Goal: Task Accomplishment & Management: Complete application form

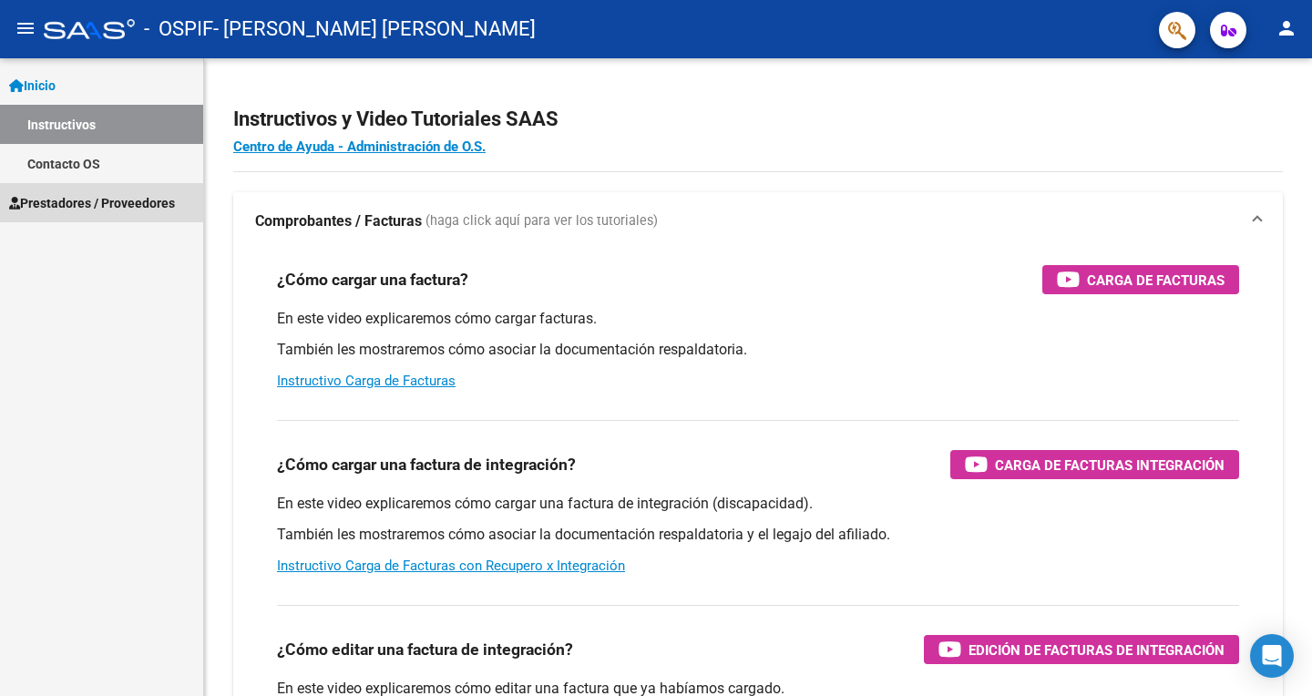
click at [143, 218] on link "Prestadores / Proveedores" at bounding box center [101, 202] width 203 height 39
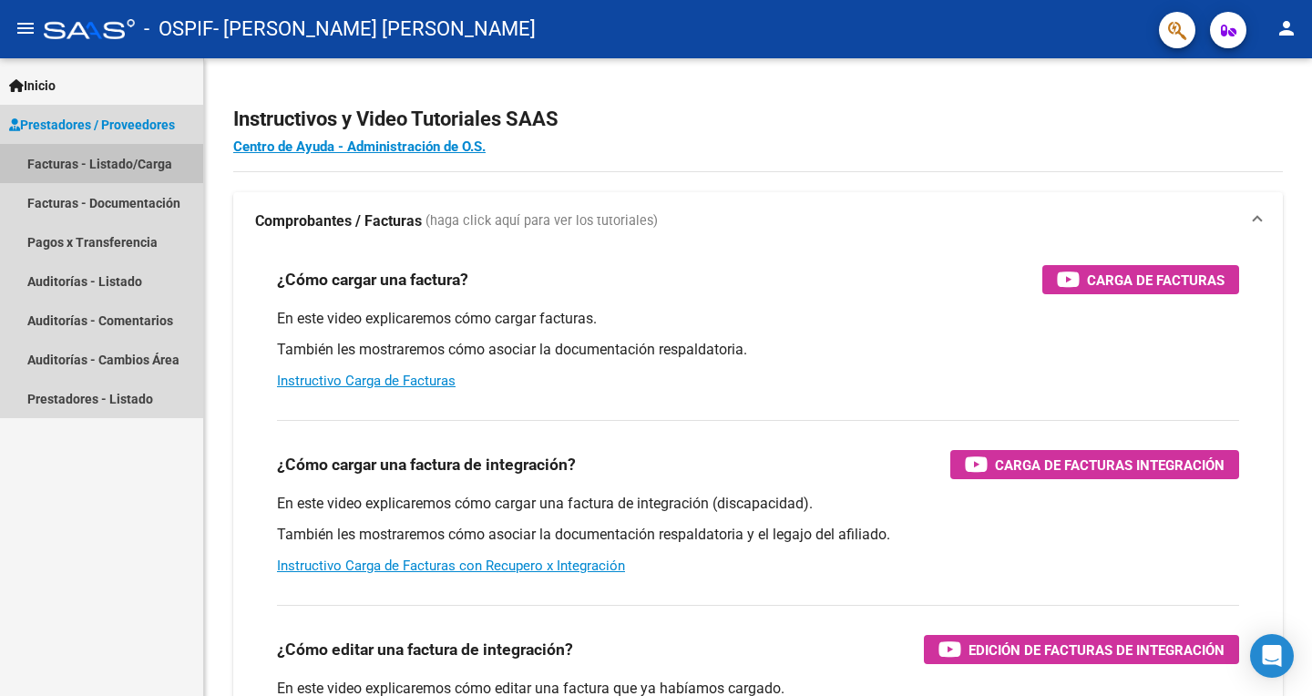
click at [135, 175] on link "Facturas - Listado/Carga" at bounding box center [101, 163] width 203 height 39
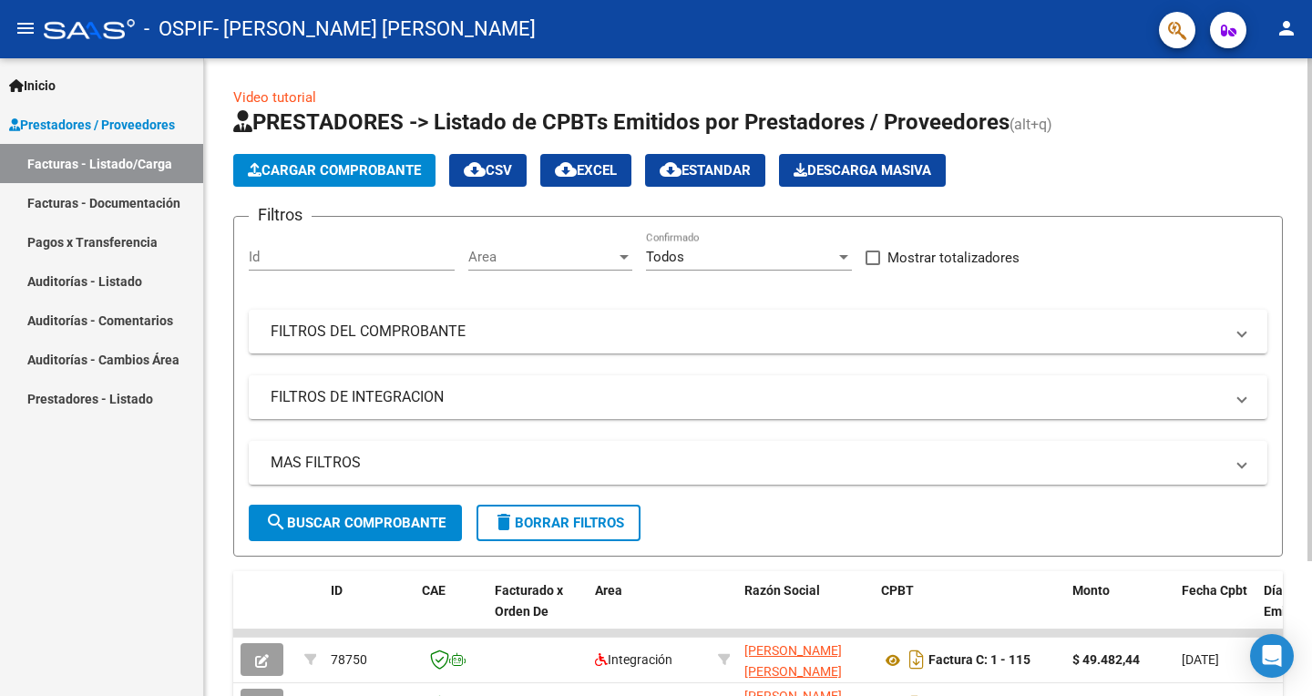
click at [362, 168] on span "Cargar Comprobante" at bounding box center [334, 170] width 173 height 16
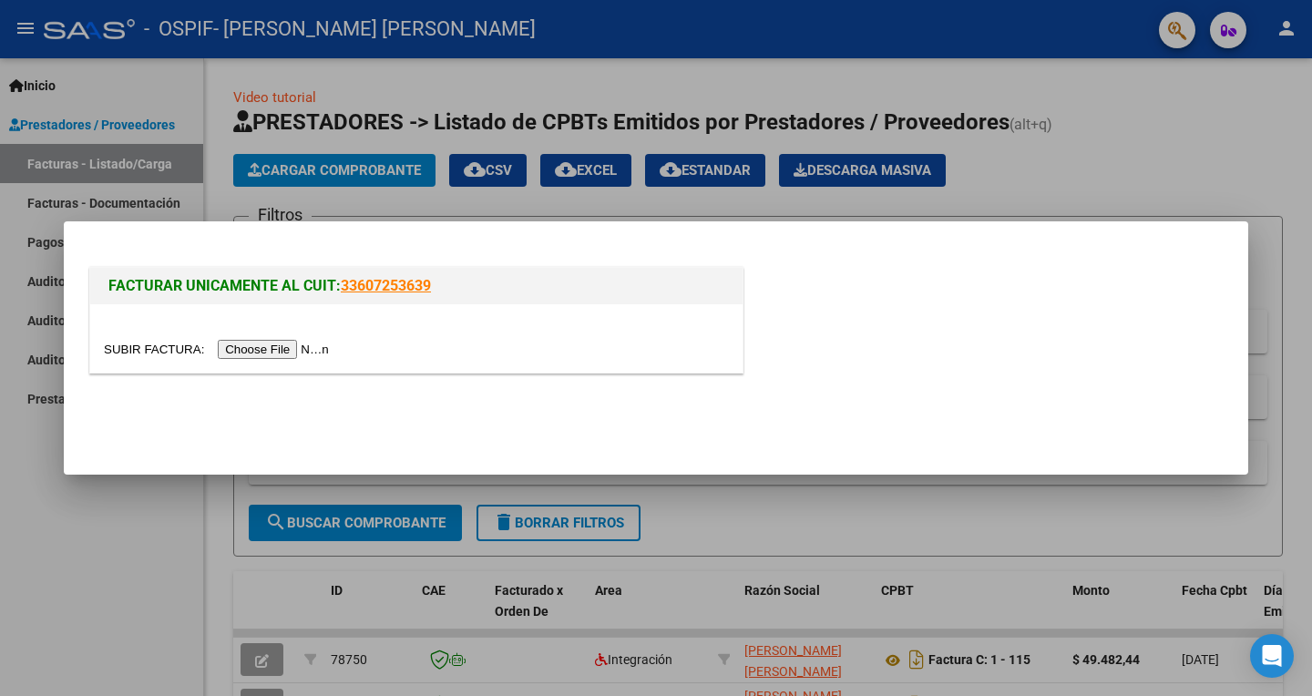
click at [270, 356] on input "file" at bounding box center [219, 349] width 230 height 19
click at [285, 347] on input "file" at bounding box center [219, 349] width 230 height 19
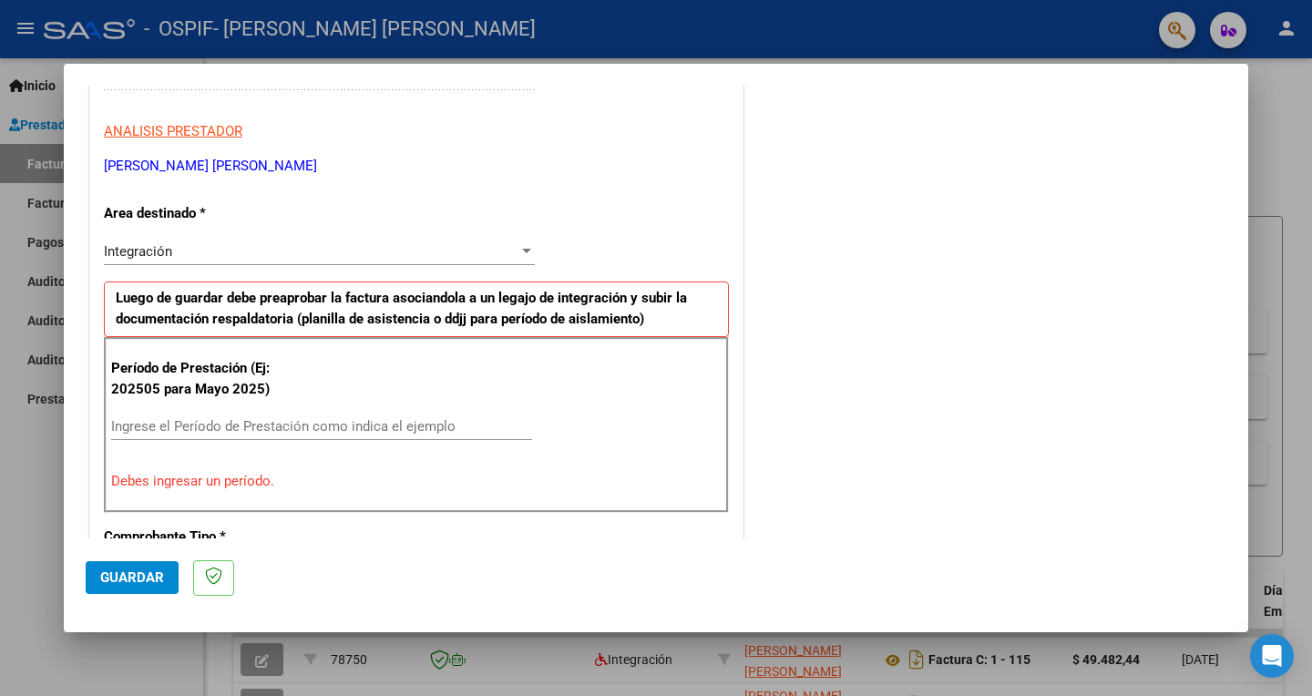
scroll to position [313, 0]
click at [413, 417] on input "Ingrese el Período de Prestación como indica el ejemplo" at bounding box center [321, 425] width 421 height 16
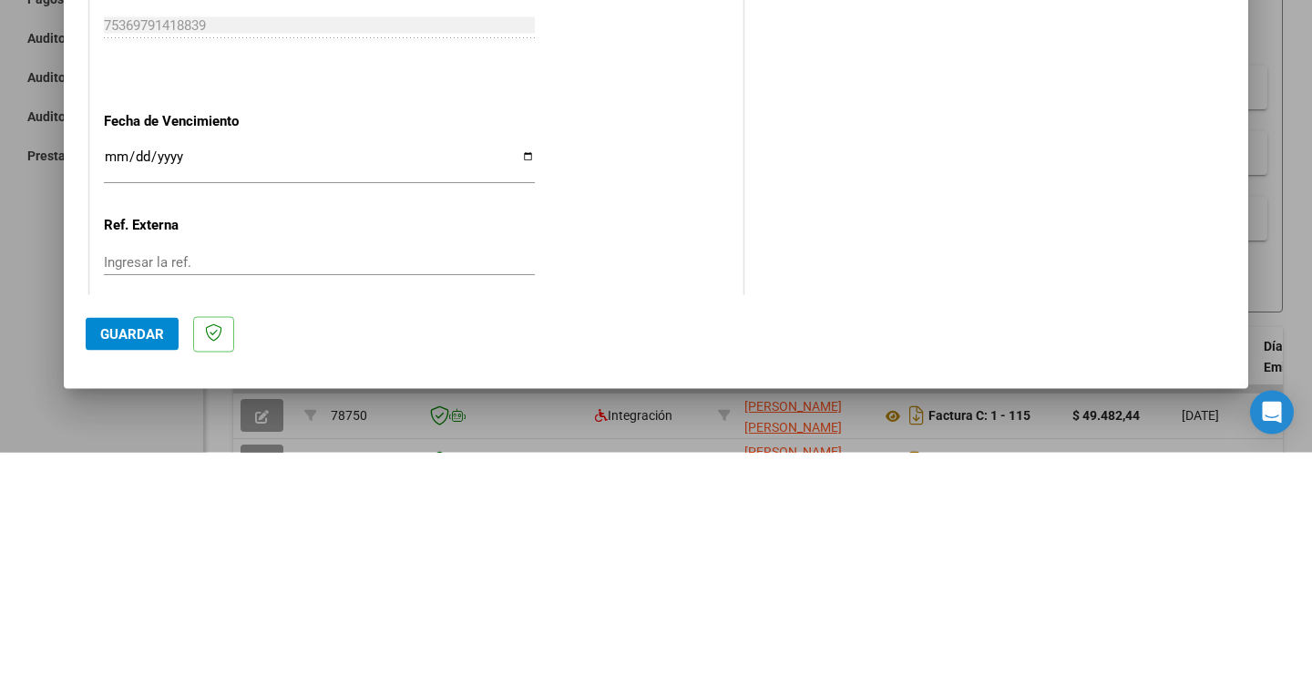
scroll to position [1087, 0]
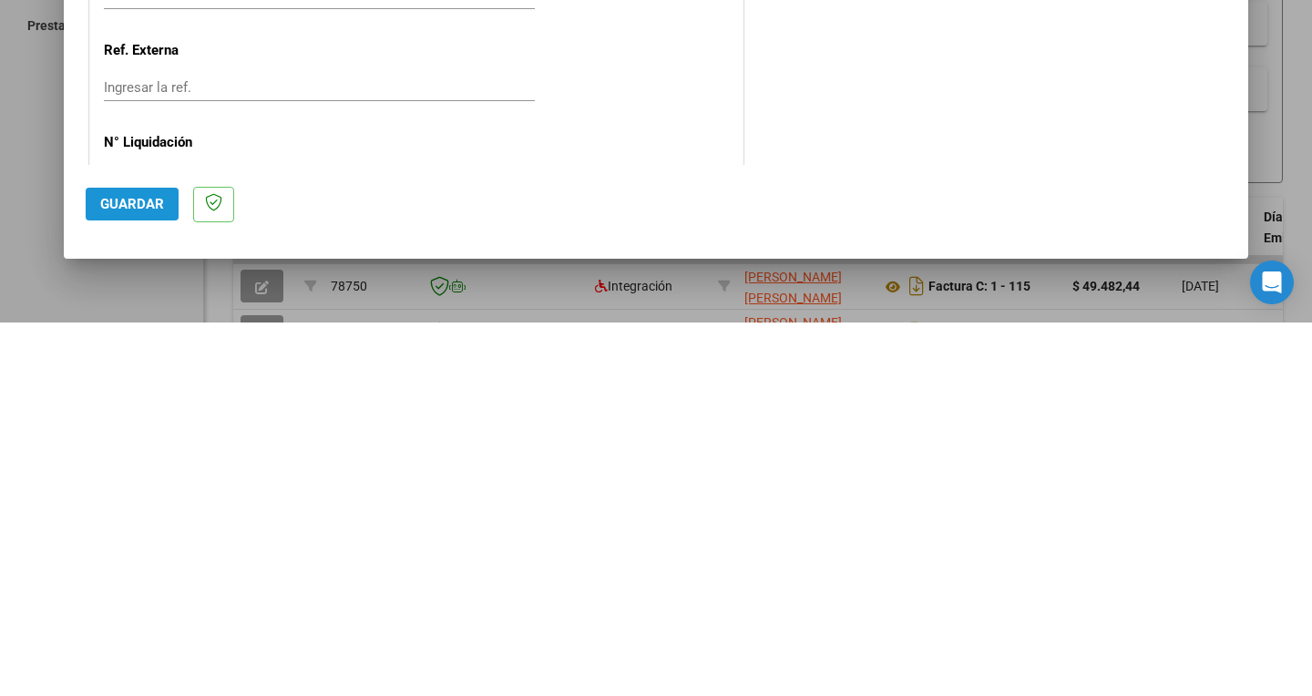
type input "202508"
click at [129, 586] on span "Guardar" at bounding box center [132, 577] width 64 height 16
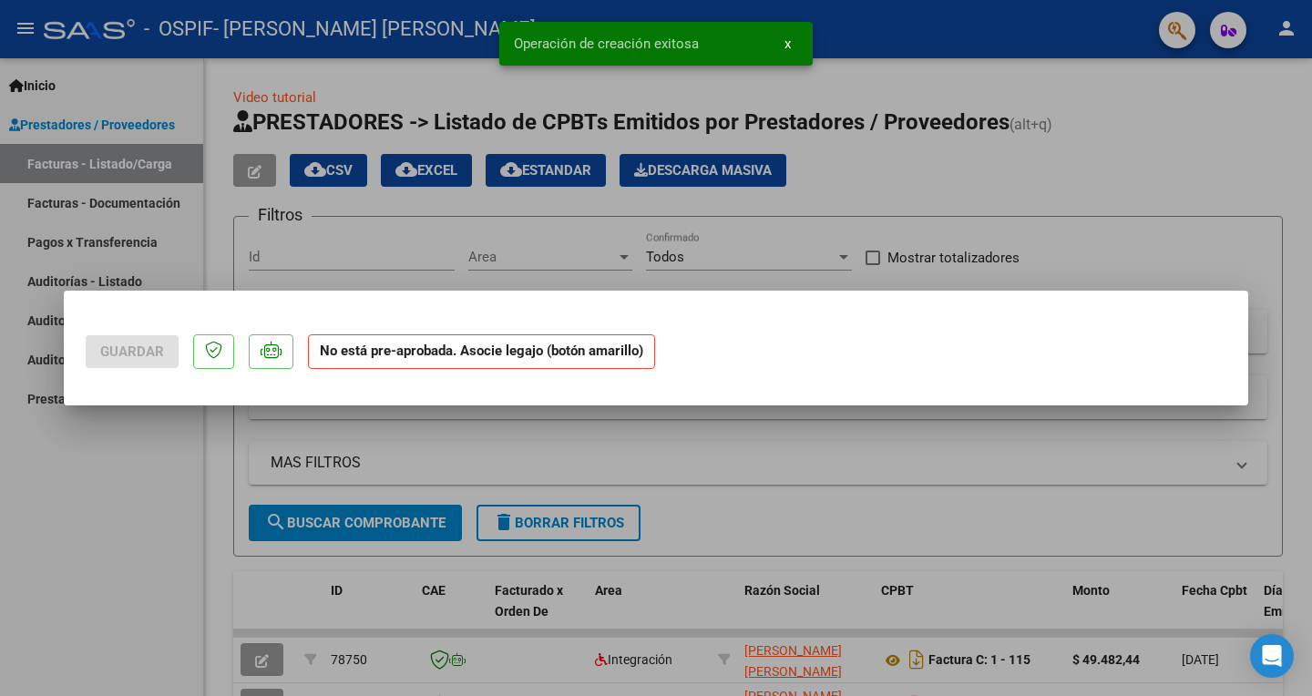
scroll to position [0, 0]
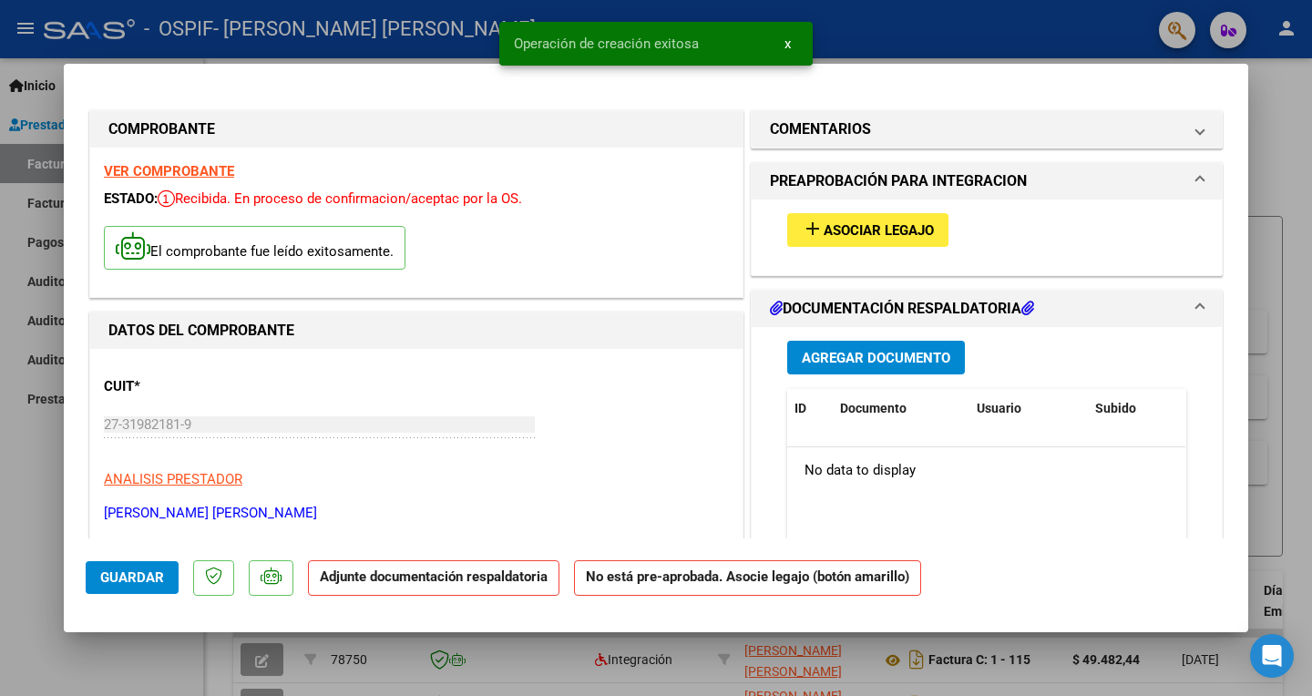
click at [887, 220] on button "add Asociar Legajo" at bounding box center [867, 230] width 161 height 34
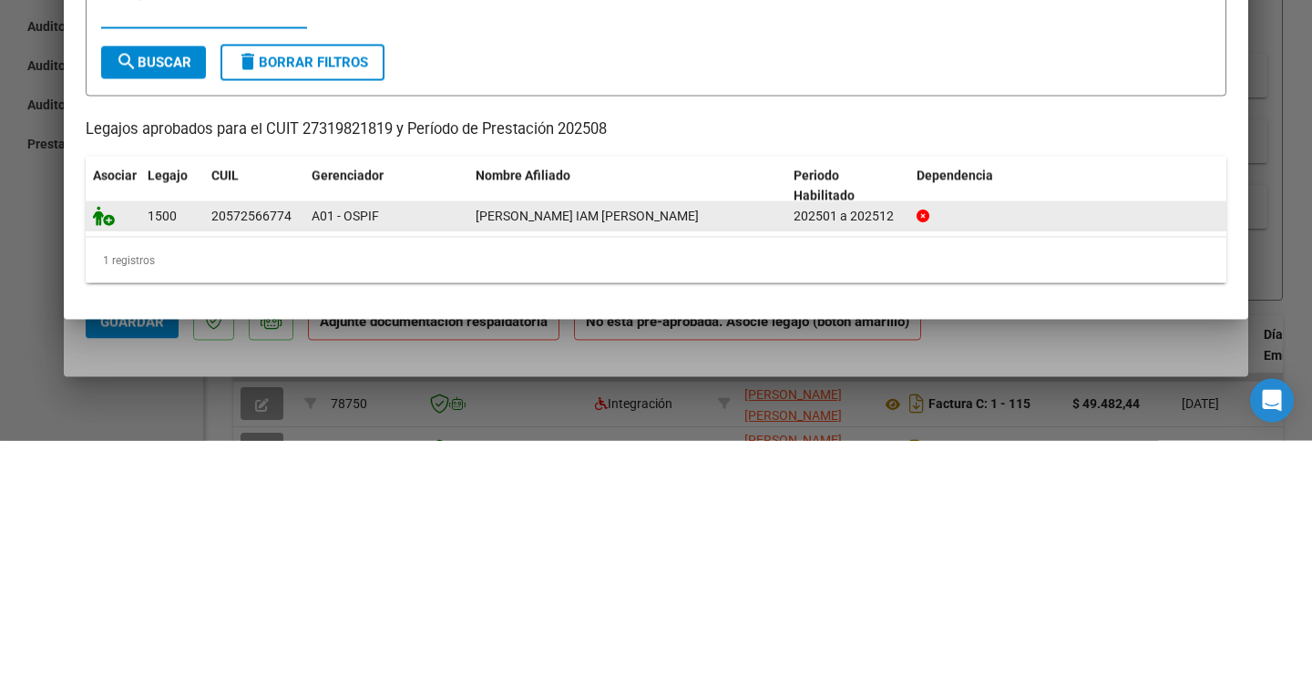
click at [109, 470] on icon at bounding box center [104, 471] width 22 height 20
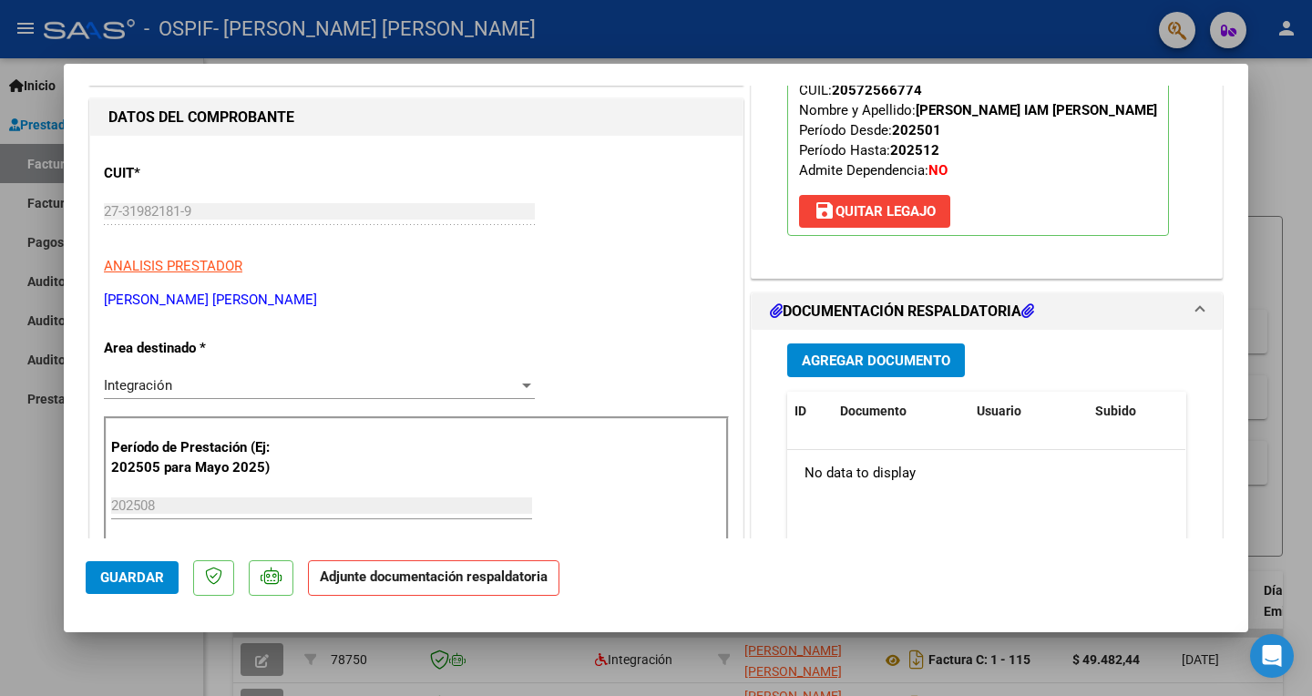
scroll to position [223, 0]
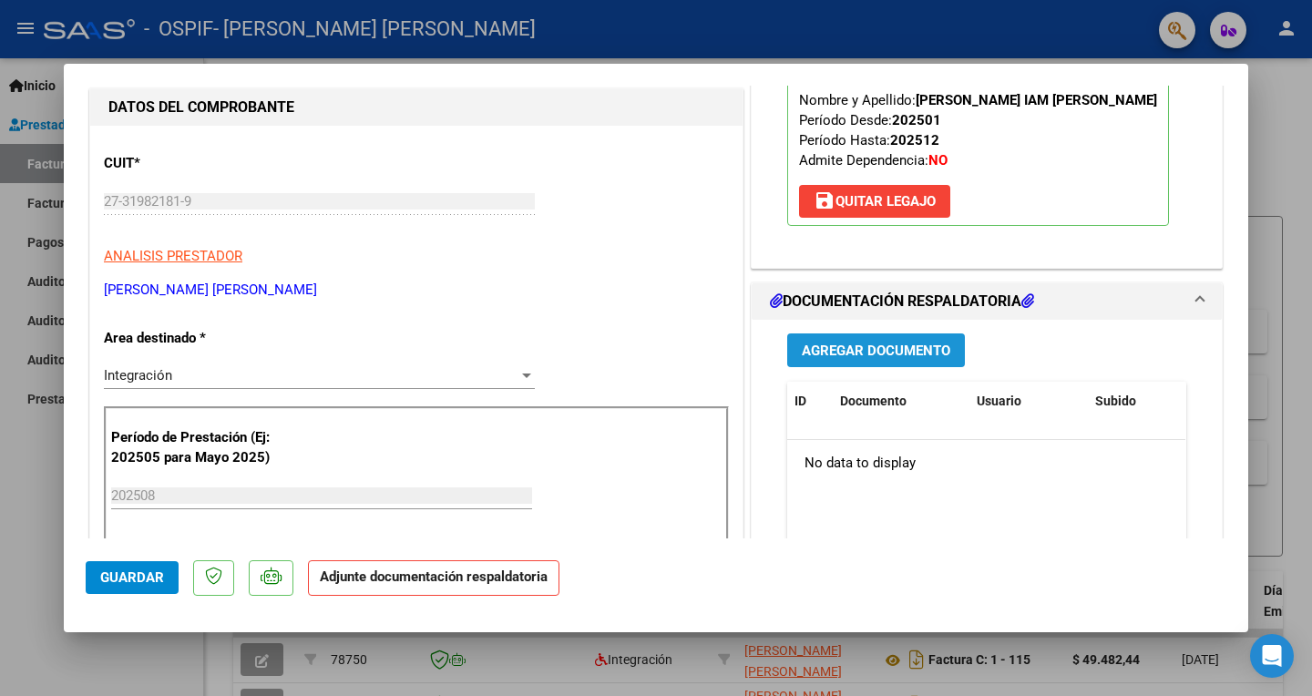
click at [908, 342] on span "Agregar Documento" at bounding box center [876, 350] width 148 height 16
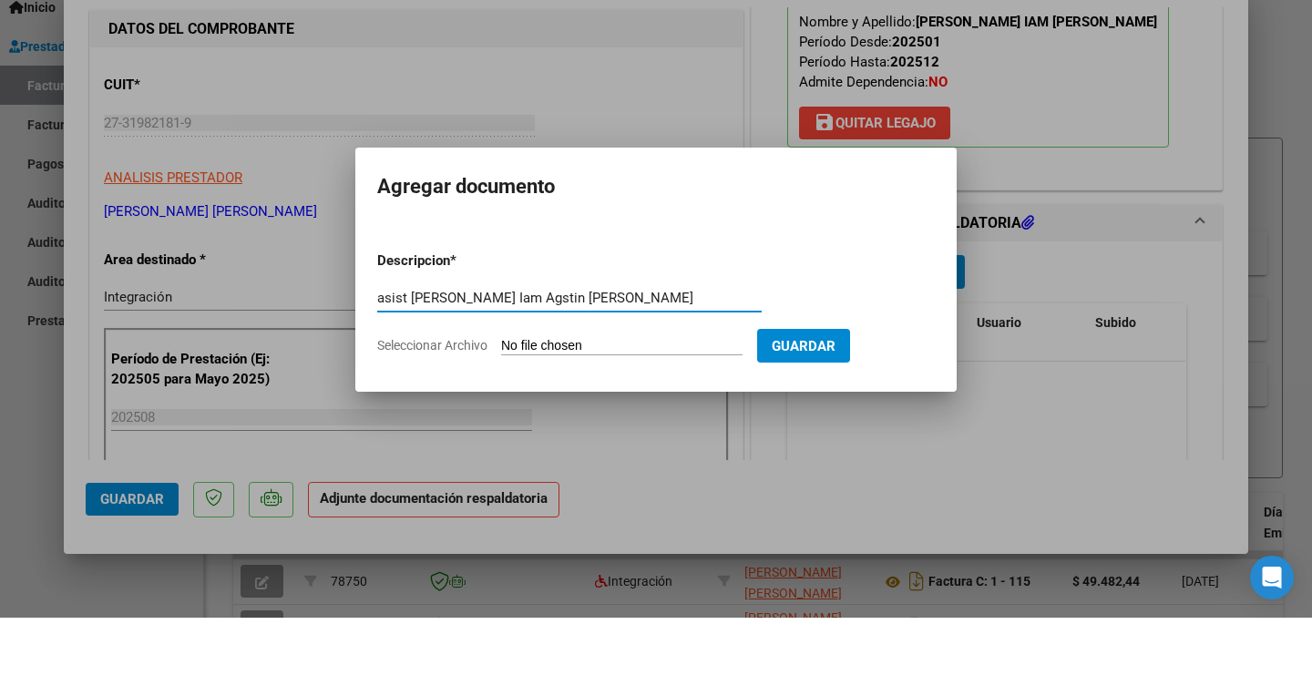
type input "asist [PERSON_NAME] Iam Agstin [PERSON_NAME]"
click at [447, 429] on span "Seleccionar Archivo" at bounding box center [432, 423] width 110 height 15
click at [501, 429] on input "Seleccionar Archivo" at bounding box center [621, 424] width 241 height 17
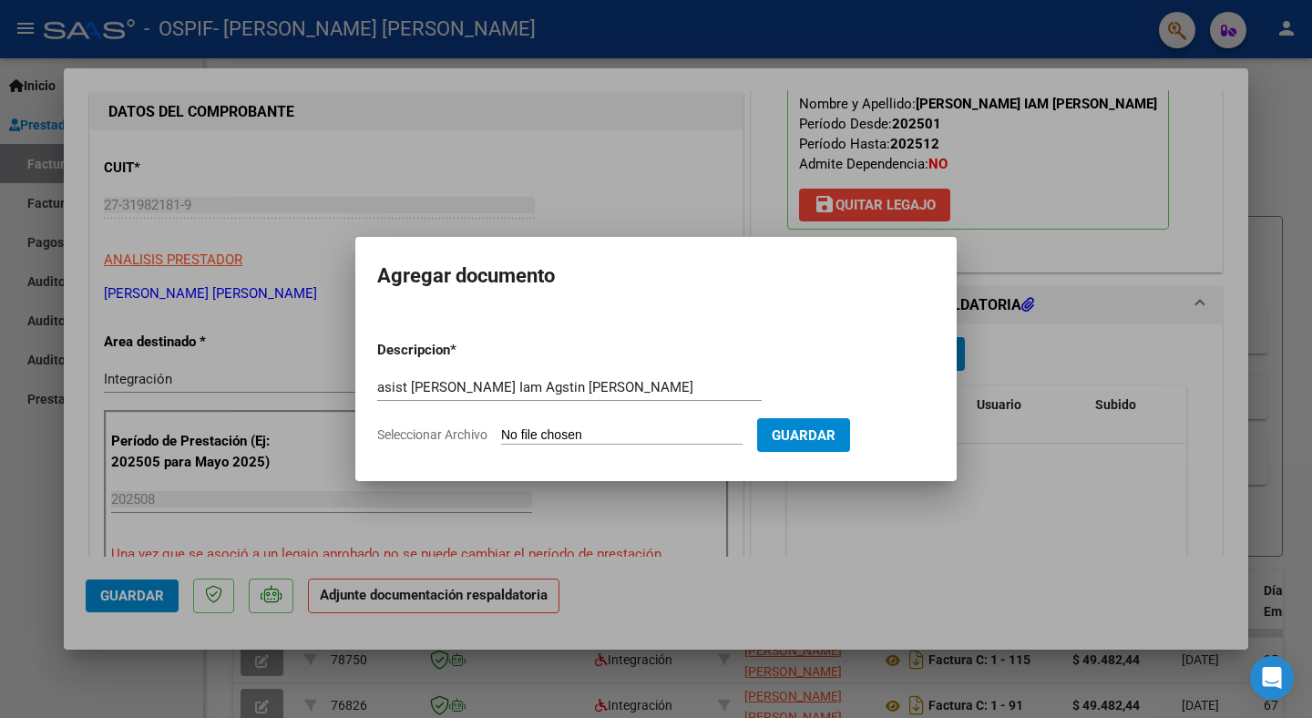
type input "C:\fakepath\[PERSON_NAME] Iam [PERSON_NAME] Asist [PERSON_NAME].PDF"
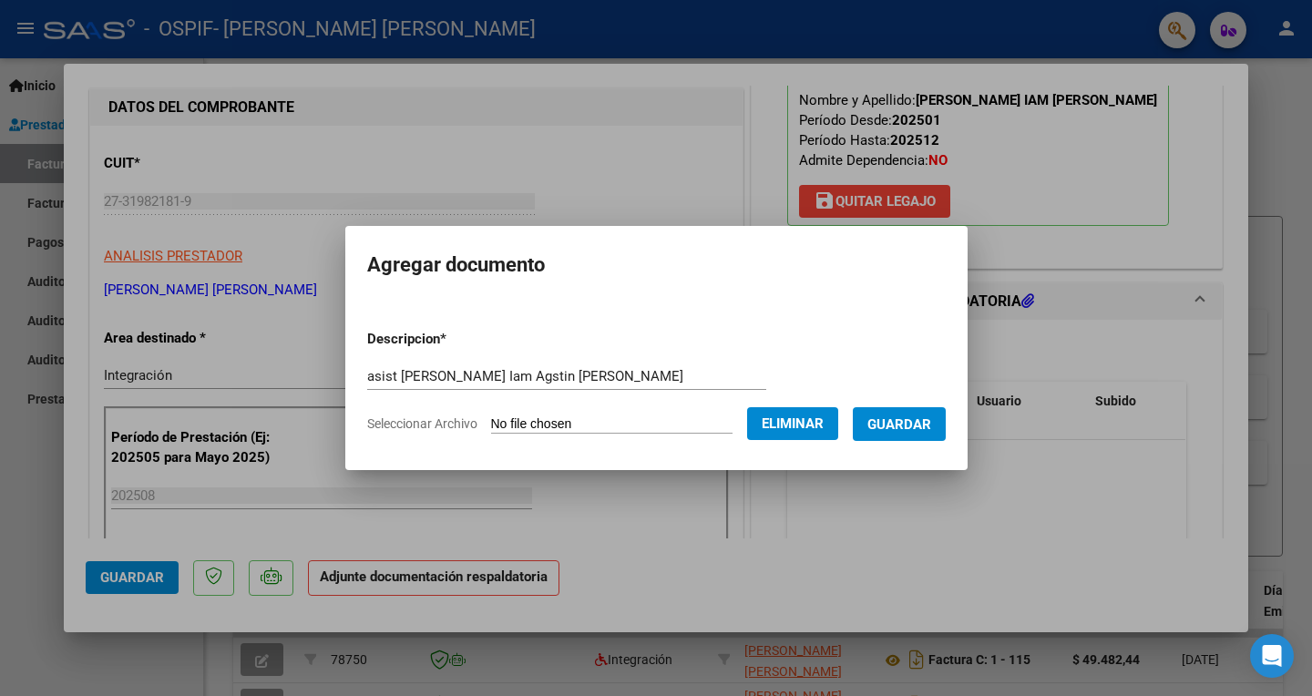
click at [931, 429] on span "Guardar" at bounding box center [899, 424] width 64 height 16
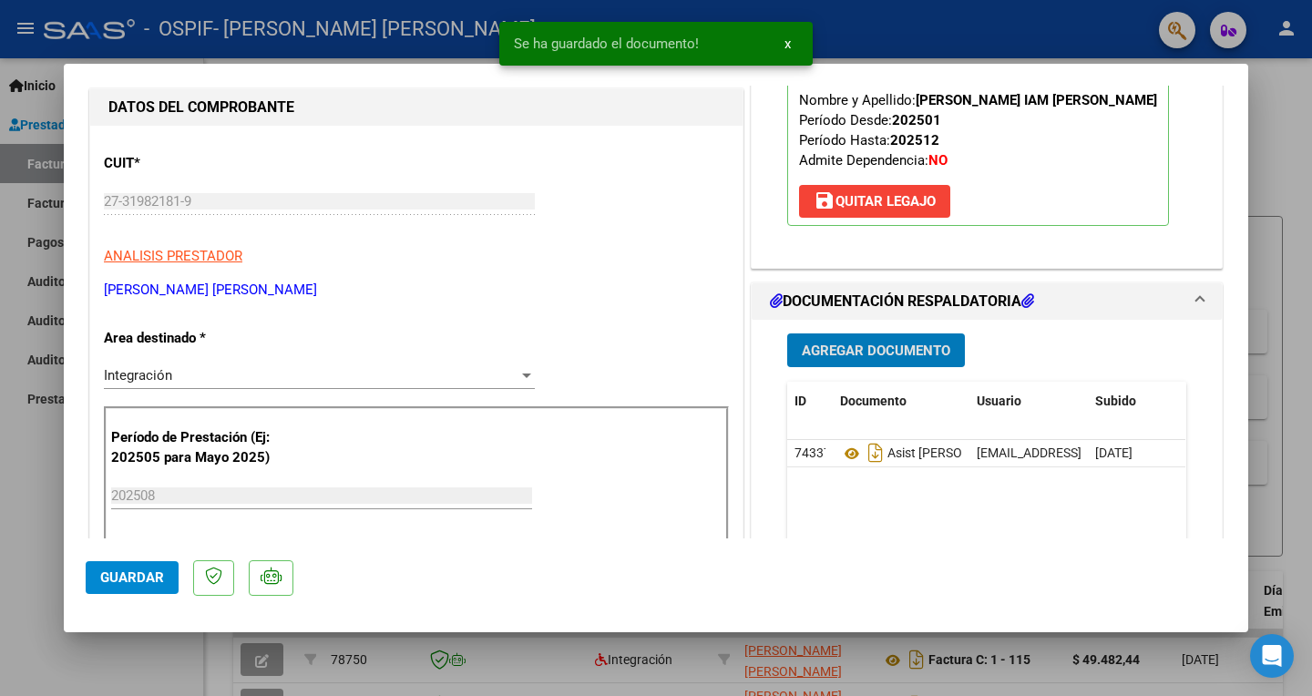
click at [151, 586] on span "Guardar" at bounding box center [132, 577] width 64 height 16
click at [1287, 136] on div at bounding box center [656, 348] width 1312 height 696
type input "$ 0,00"
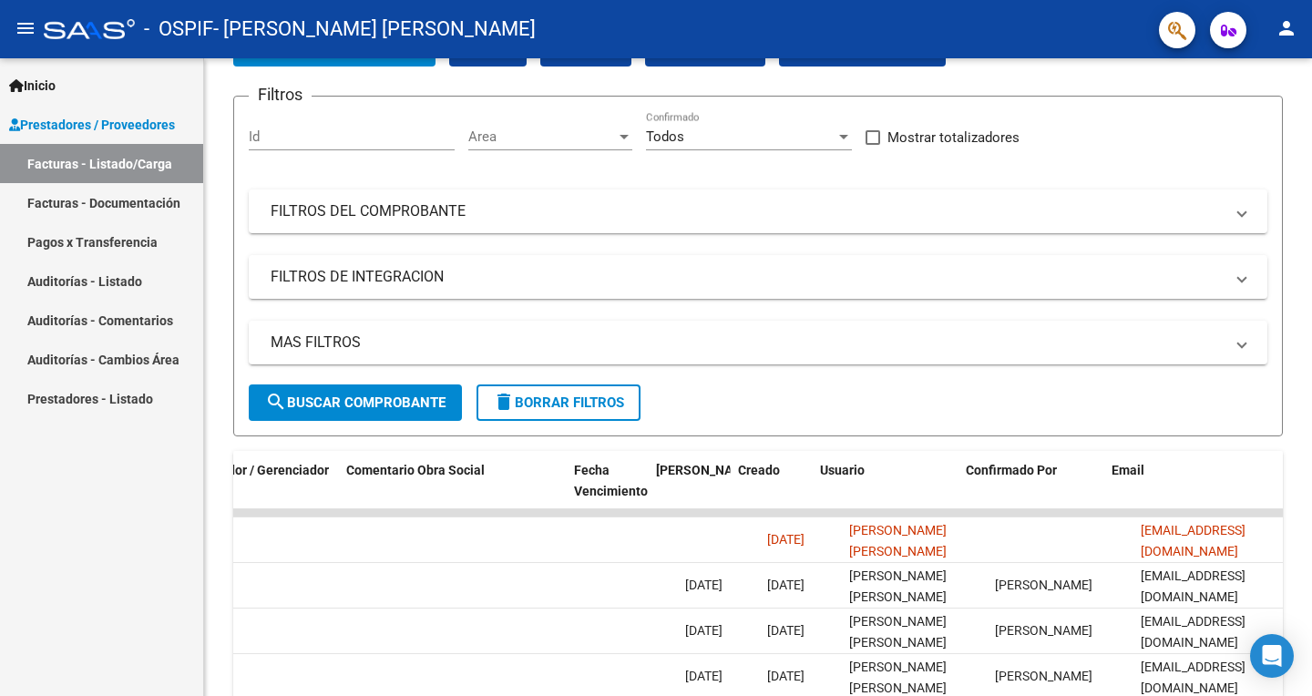
scroll to position [0, 2791]
